Goal: Information Seeking & Learning: Learn about a topic

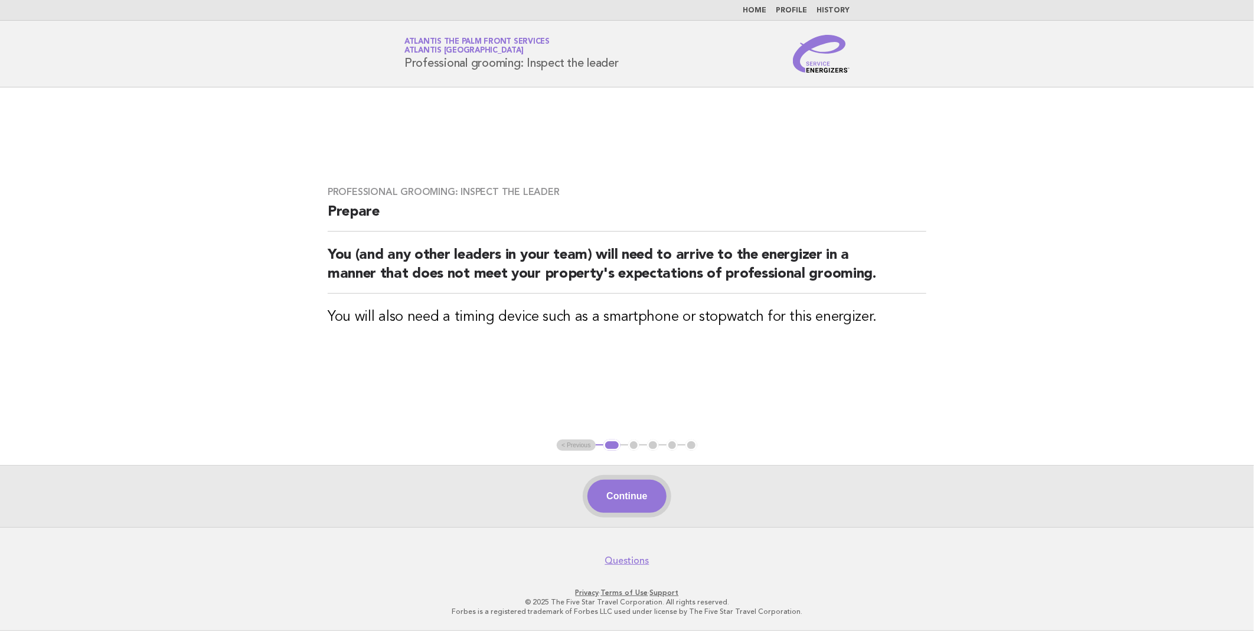
click at [626, 498] on button "Continue" at bounding box center [627, 496] width 79 height 33
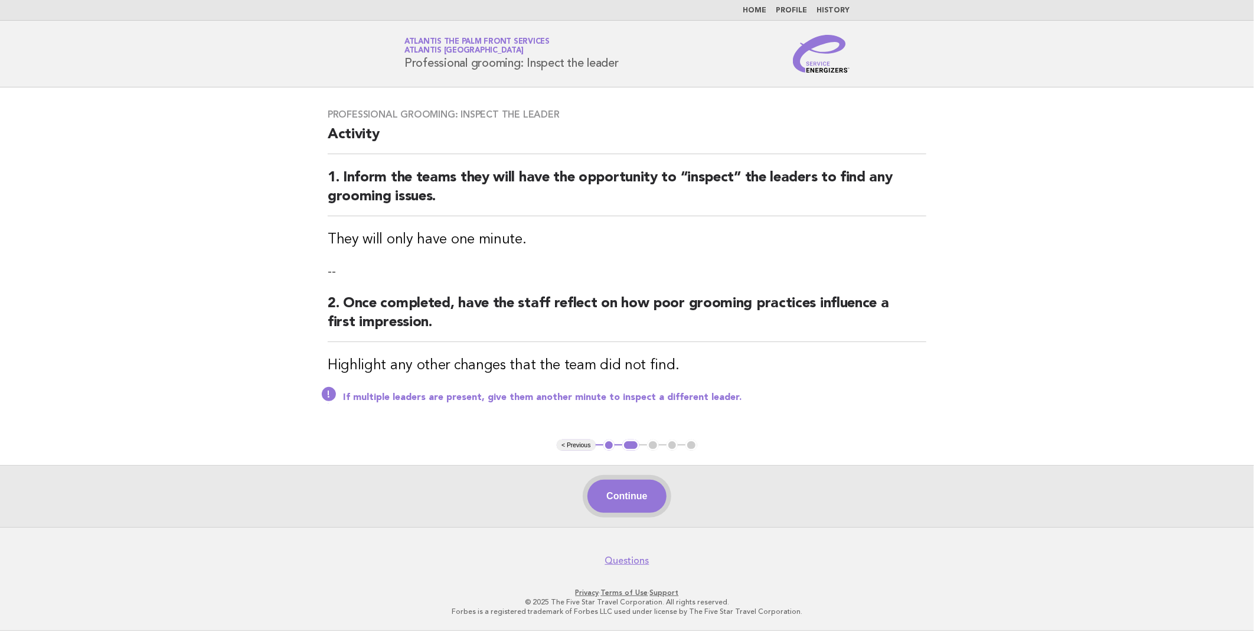
click at [628, 499] on button "Continue" at bounding box center [627, 496] width 79 height 33
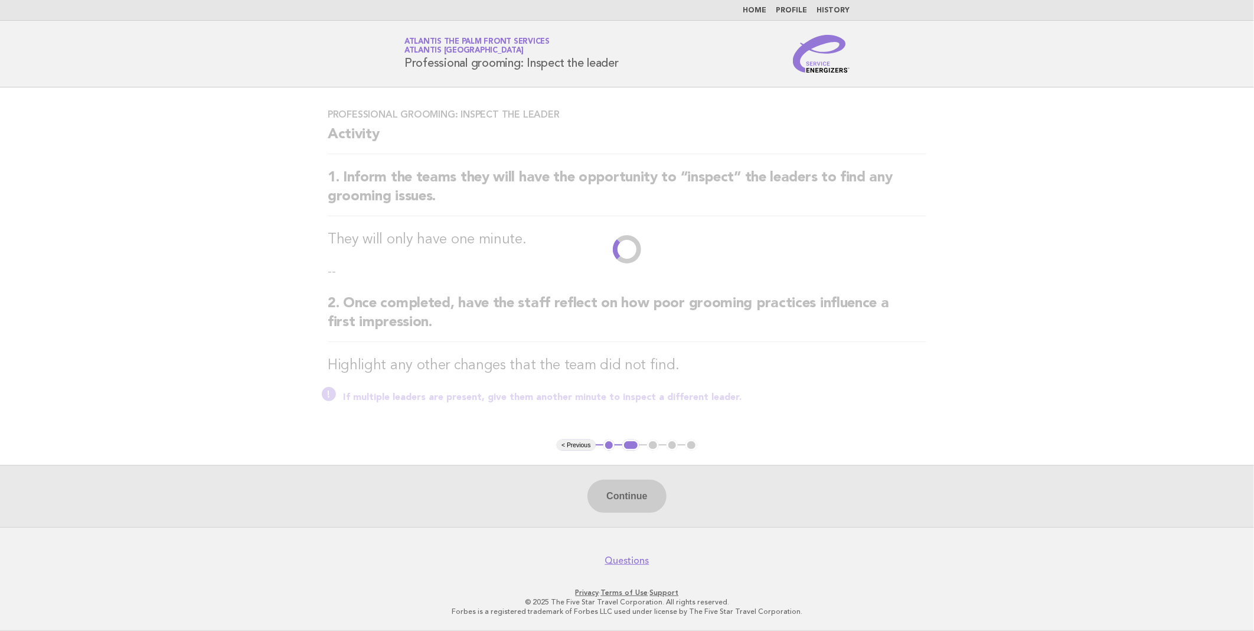
click at [760, 12] on link "Home" at bounding box center [755, 10] width 24 height 7
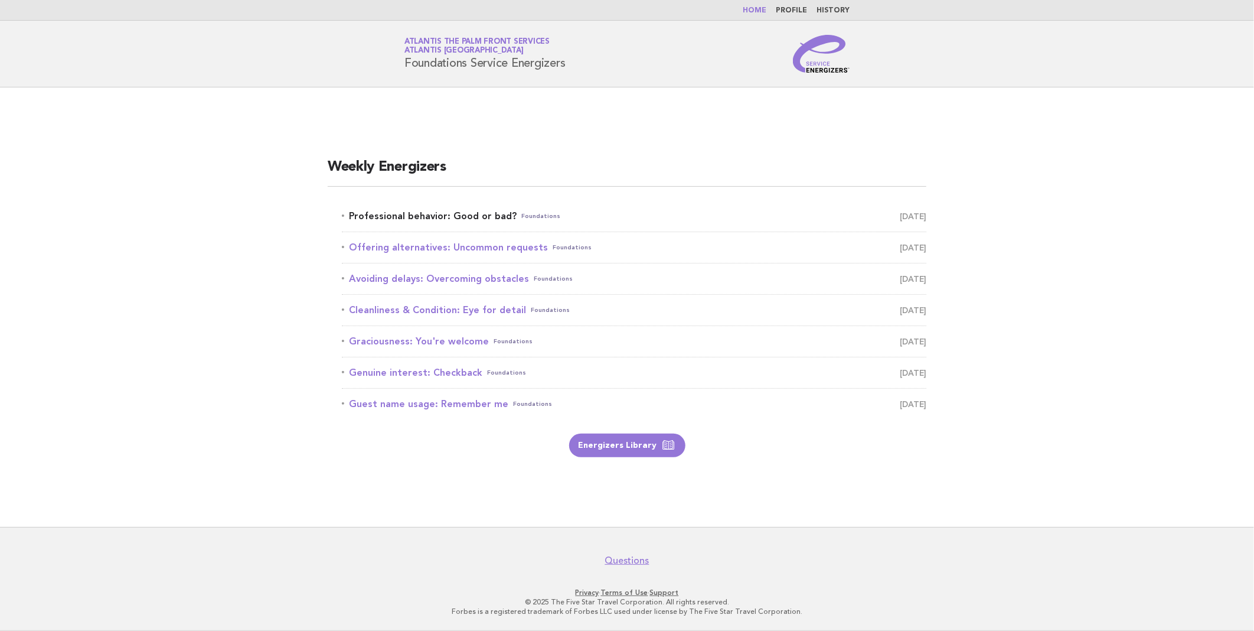
click at [426, 210] on link "Professional behavior: Good or bad? Foundations October 3" at bounding box center [634, 216] width 585 height 17
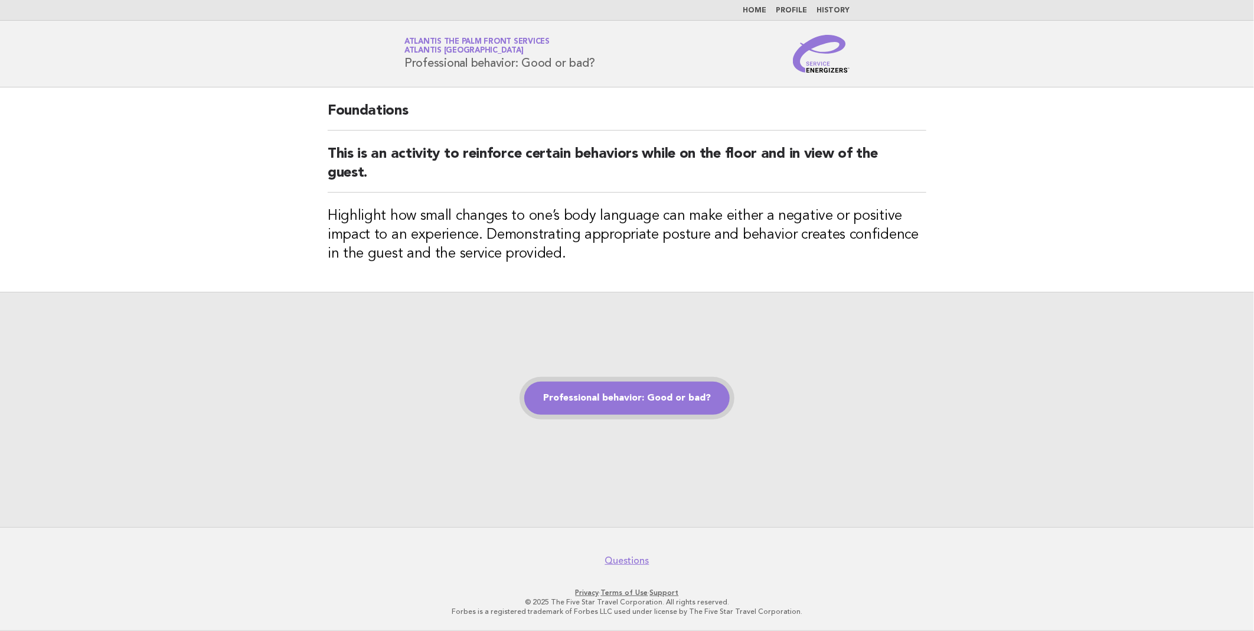
click at [627, 392] on link "Professional behavior: Good or bad?" at bounding box center [627, 398] width 206 height 33
click at [628, 403] on link "Professional behavior: Good or bad?" at bounding box center [627, 398] width 206 height 33
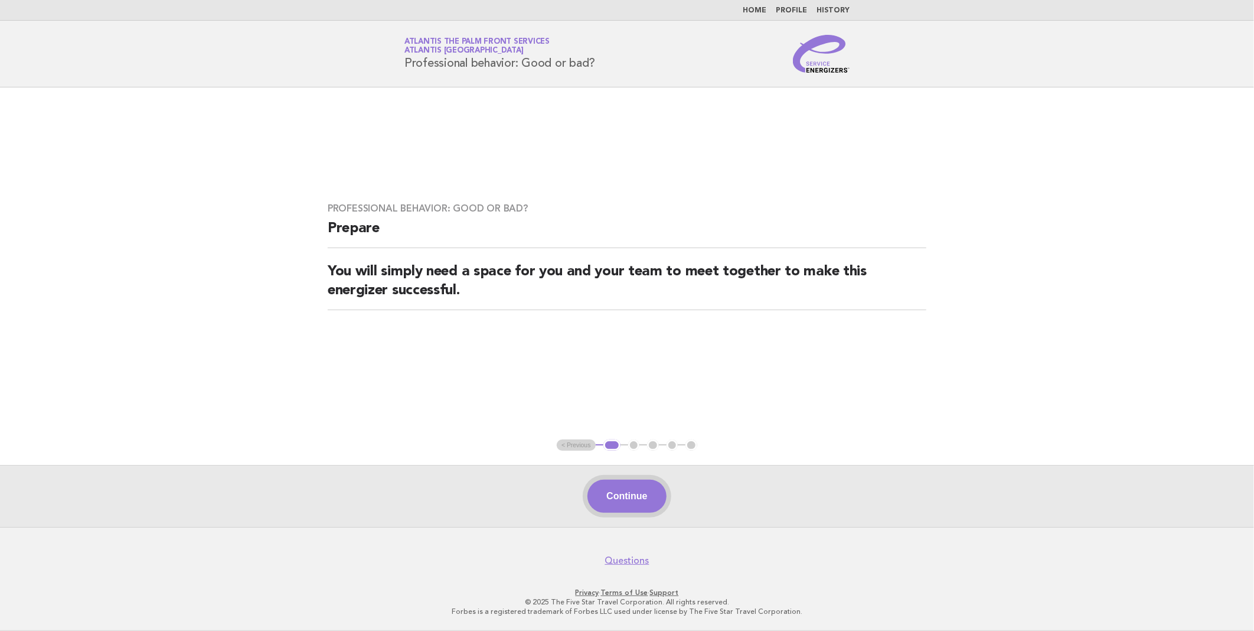
click at [624, 493] on button "Continue" at bounding box center [627, 496] width 79 height 33
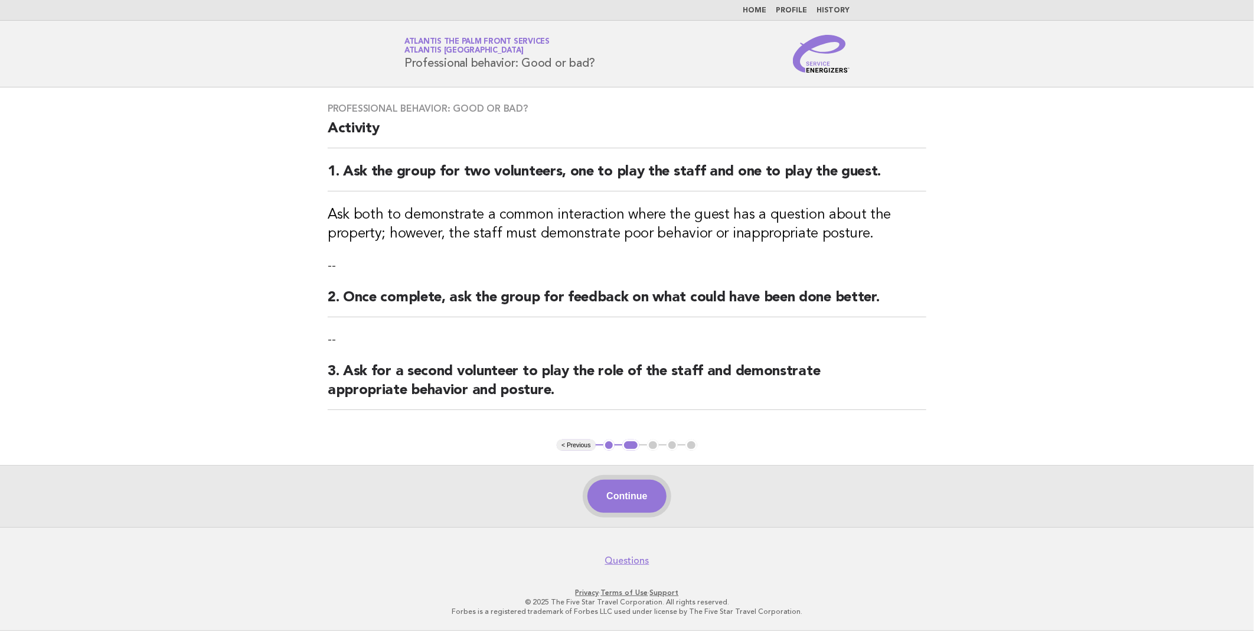
click at [627, 494] on button "Continue" at bounding box center [627, 496] width 79 height 33
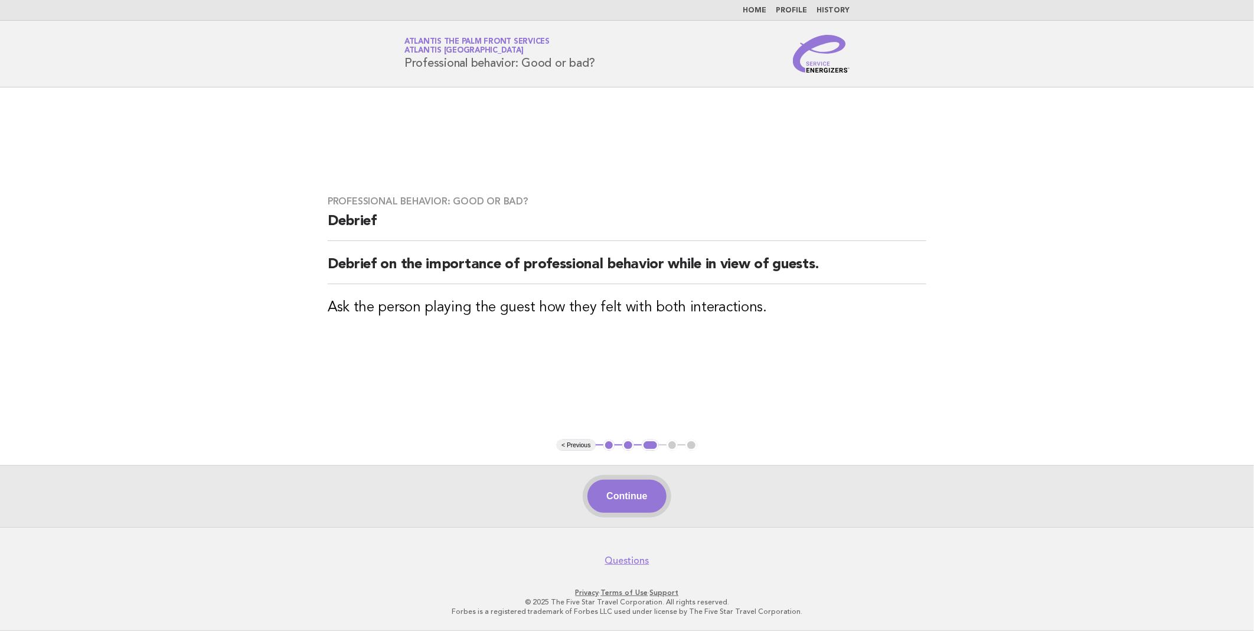
click at [633, 498] on button "Continue" at bounding box center [627, 496] width 79 height 33
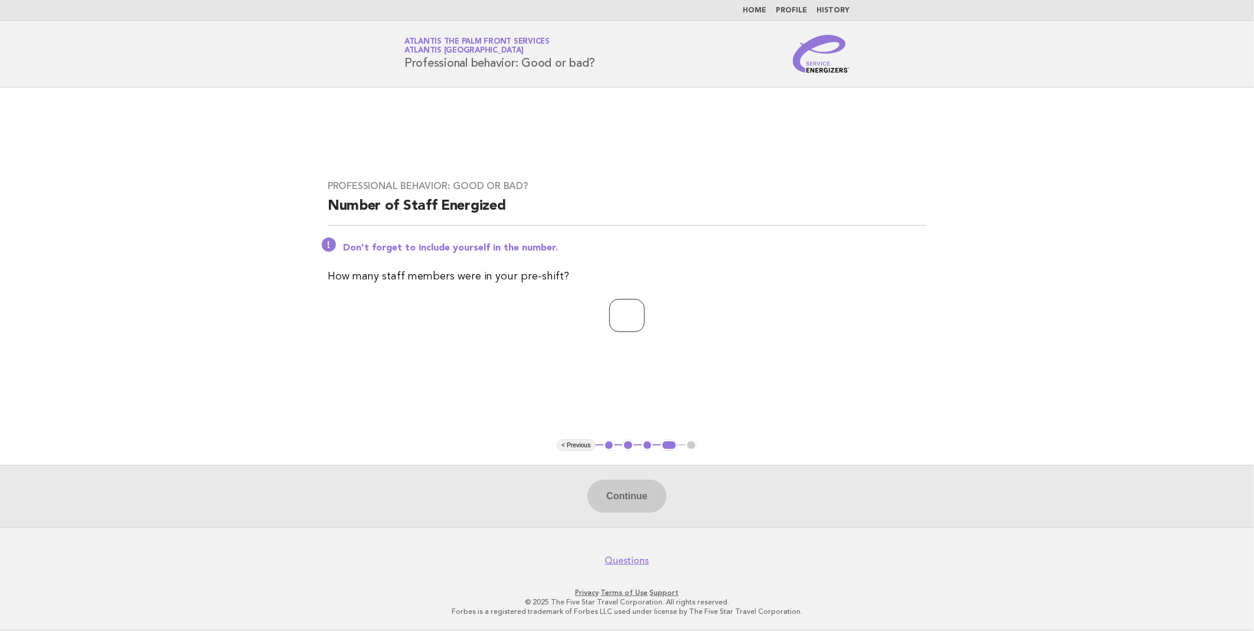
click at [621, 323] on input "number" at bounding box center [627, 315] width 35 height 33
type input "**"
click at [627, 491] on button "Continue" at bounding box center [627, 496] width 79 height 33
